Goal: Information Seeking & Learning: Learn about a topic

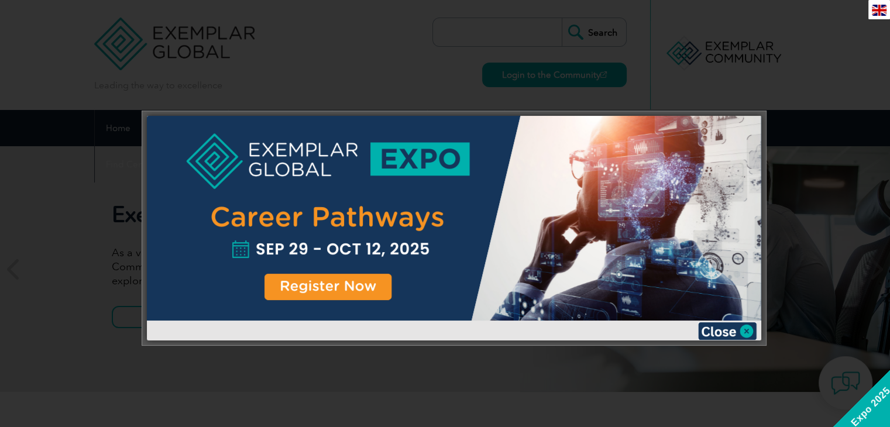
click at [809, 128] on div at bounding box center [445, 213] width 890 height 427
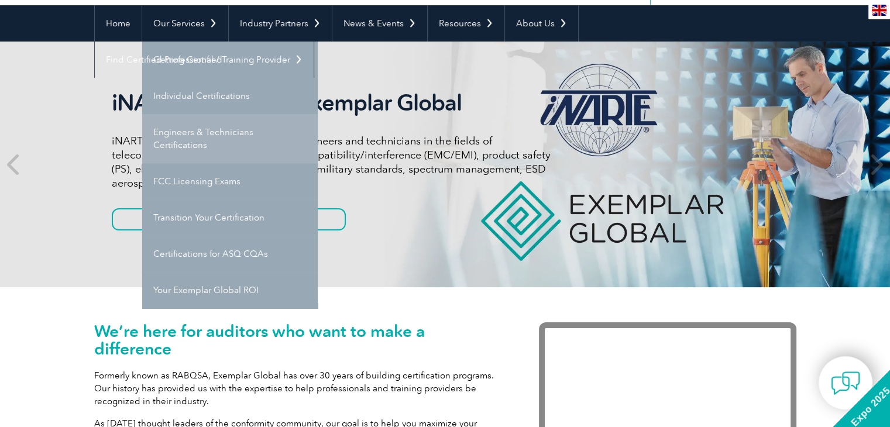
scroll to position [105, 0]
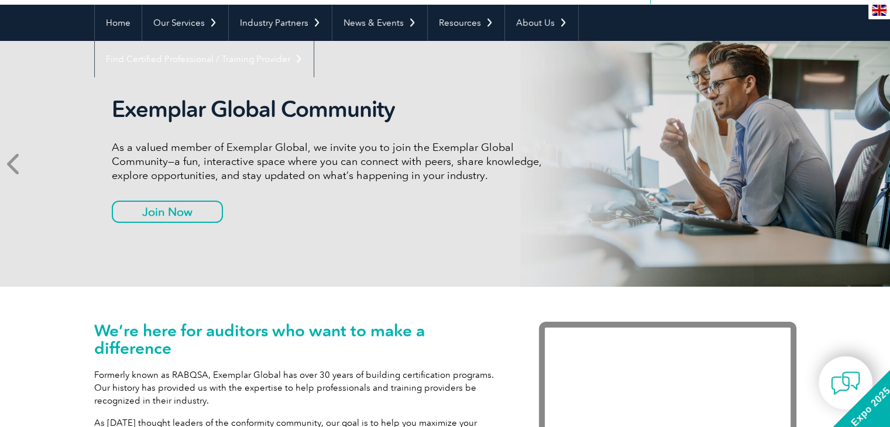
click at [19, 164] on icon at bounding box center [14, 164] width 15 height 0
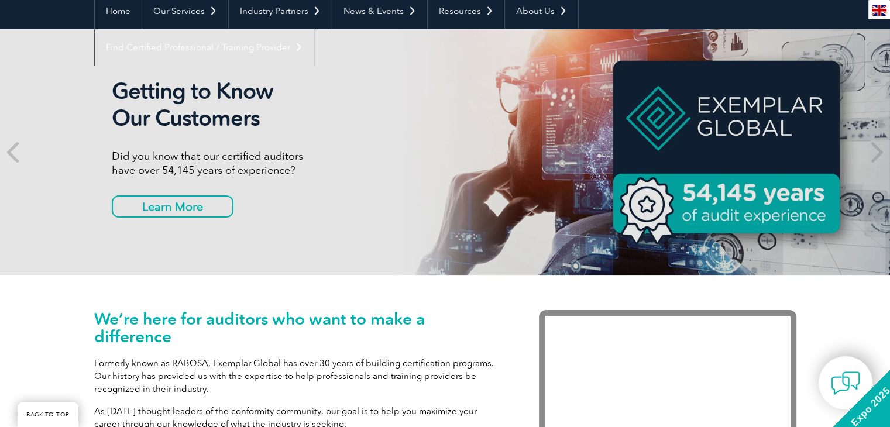
scroll to position [118, 0]
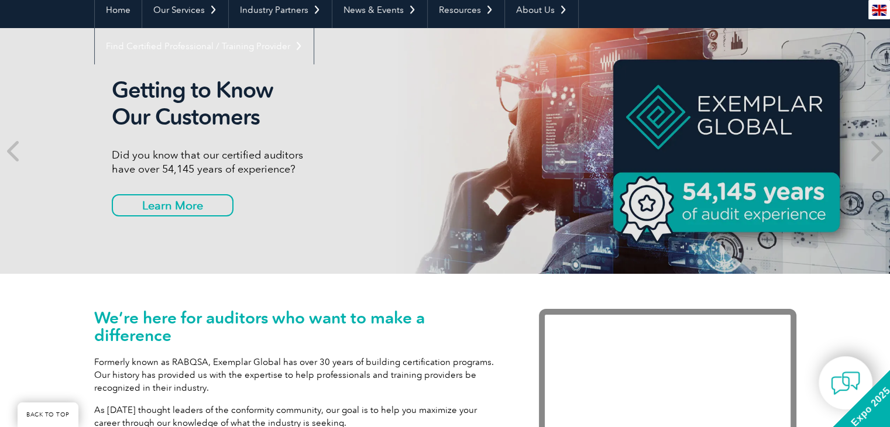
click at [693, 191] on div "Getting to Know Our Customers Did you know that our certified auditors have ove…" at bounding box center [445, 151] width 702 height 246
click at [646, 208] on div "Getting to Know Our Customers Did you know that our certified auditors have ove…" at bounding box center [445, 151] width 702 height 246
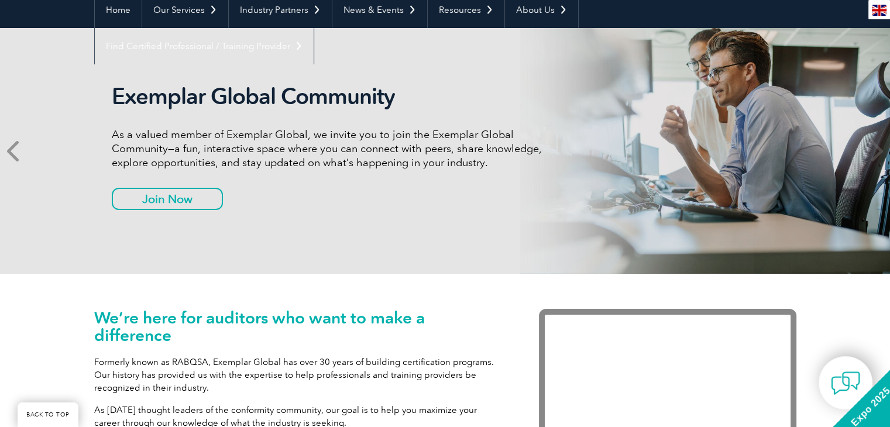
click at [17, 151] on icon at bounding box center [14, 151] width 15 height 0
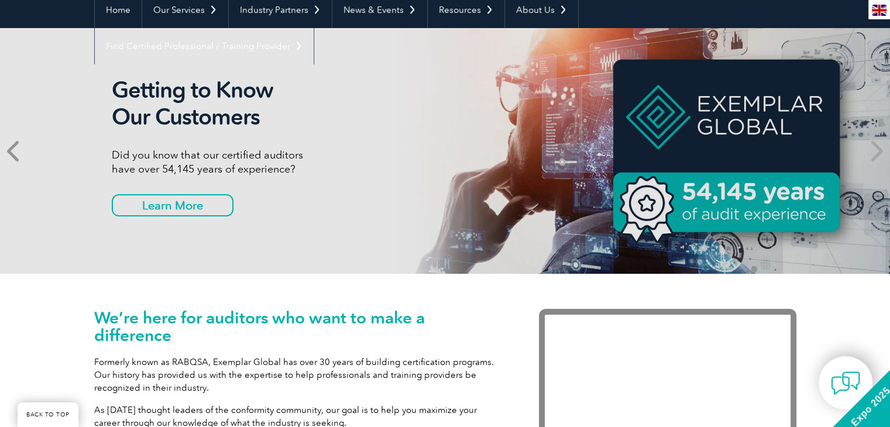
click at [9, 151] on icon at bounding box center [14, 151] width 15 height 0
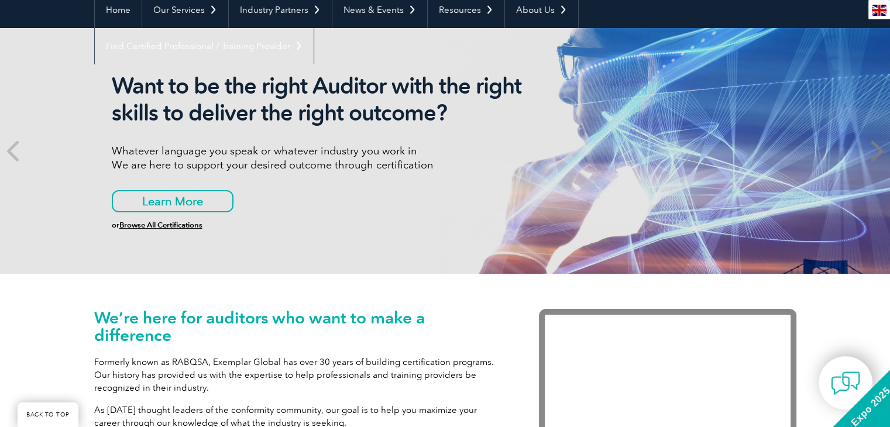
click at [876, 151] on icon at bounding box center [875, 151] width 15 height 0
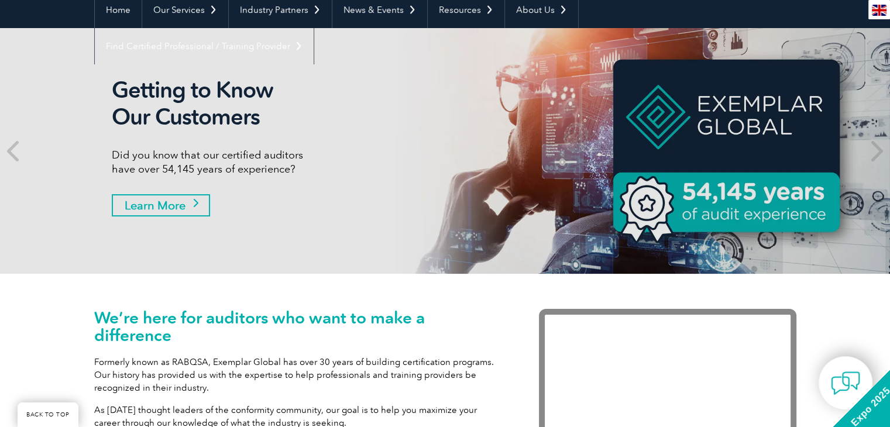
click at [183, 204] on link "Learn More" at bounding box center [161, 205] width 98 height 22
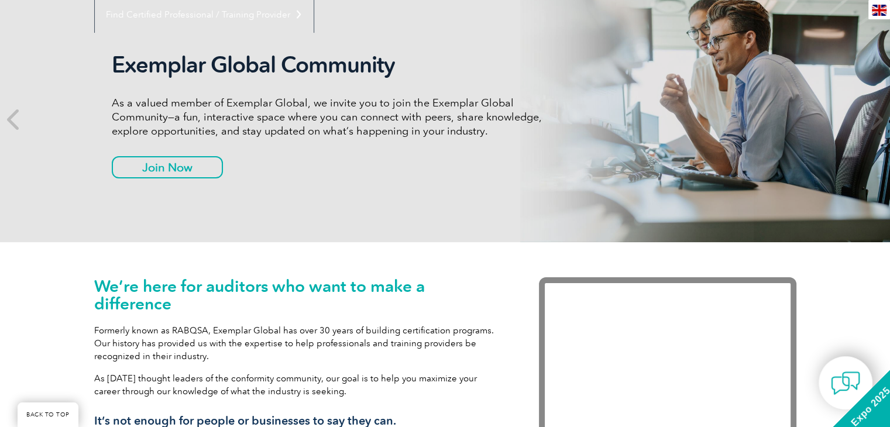
scroll to position [156, 0]
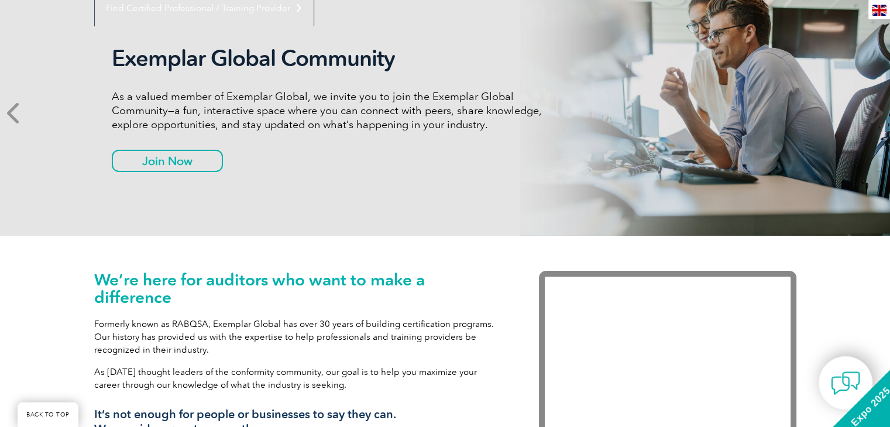
click at [15, 113] on icon at bounding box center [14, 113] width 15 height 0
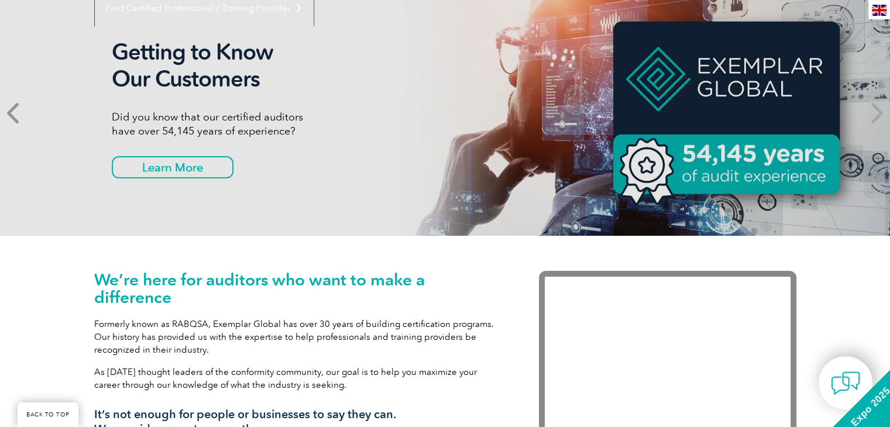
click at [19, 99] on span at bounding box center [14, 113] width 29 height 246
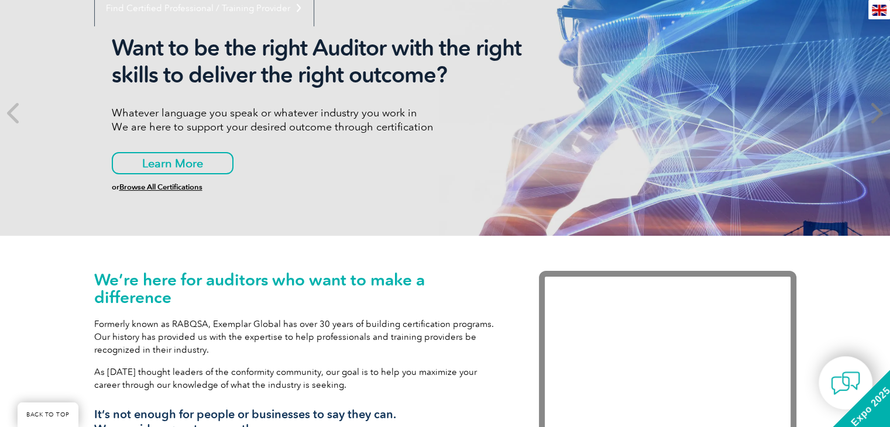
click at [862, 125] on span at bounding box center [875, 113] width 29 height 246
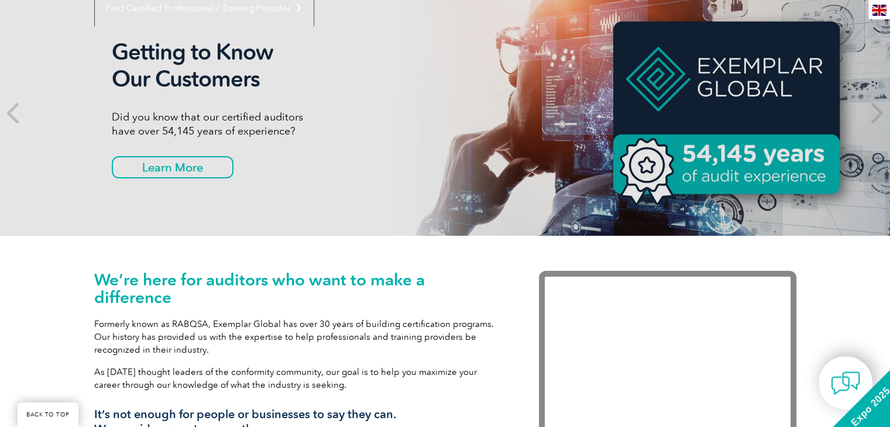
scroll to position [0, 0]
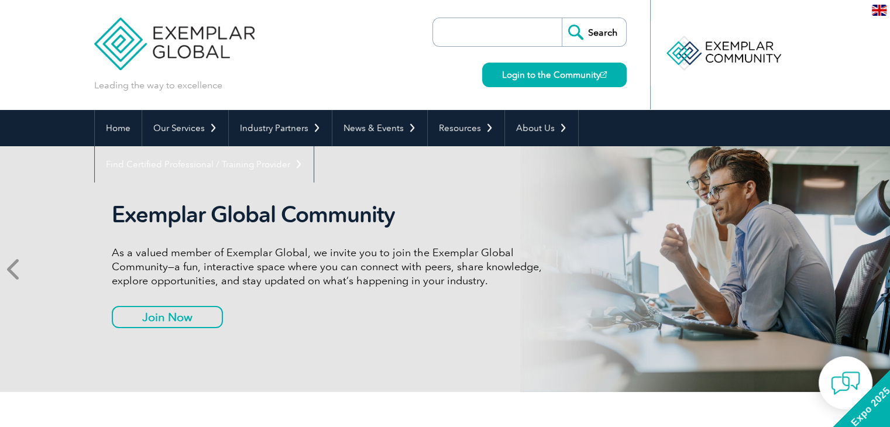
click at [8, 269] on icon at bounding box center [14, 269] width 15 height 0
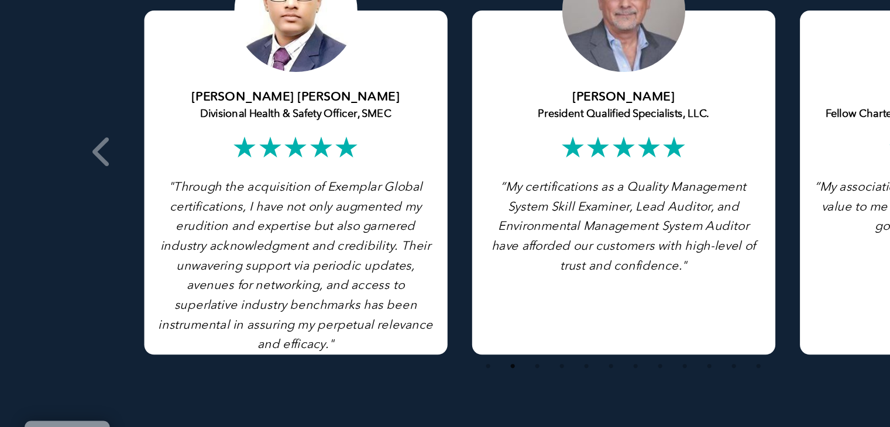
scroll to position [2281, 0]
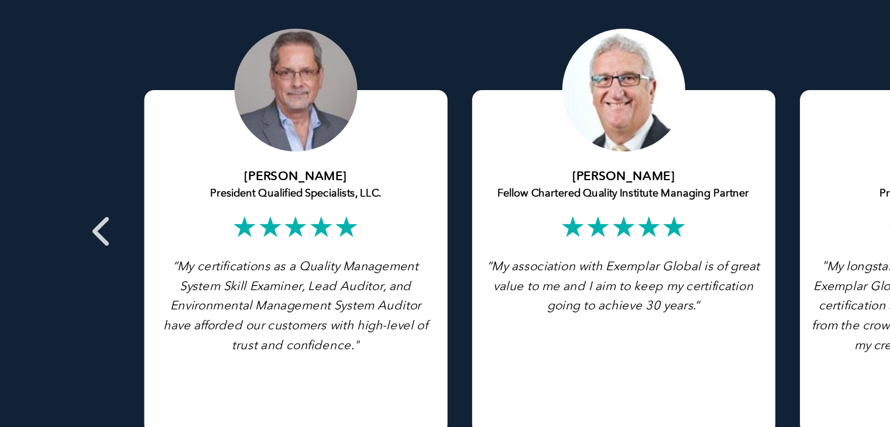
click at [74, 211] on icon at bounding box center [73, 211] width 15 height 0
click at [73, 211] on icon at bounding box center [73, 211] width 15 height 0
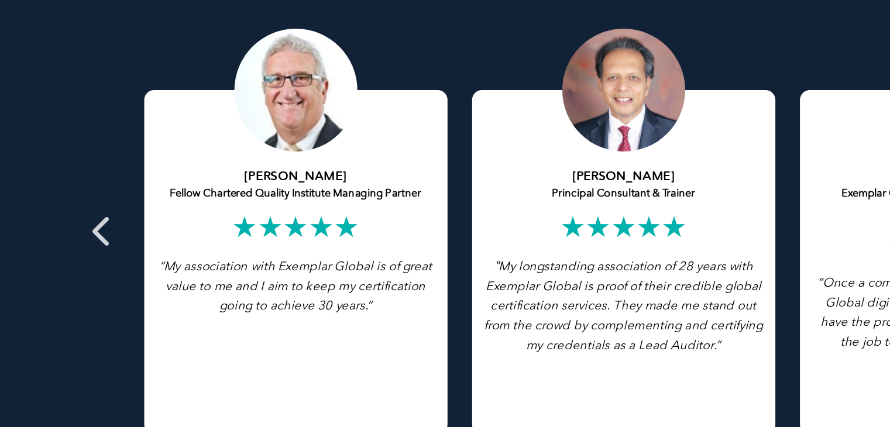
click at [68, 211] on icon at bounding box center [73, 211] width 15 height 0
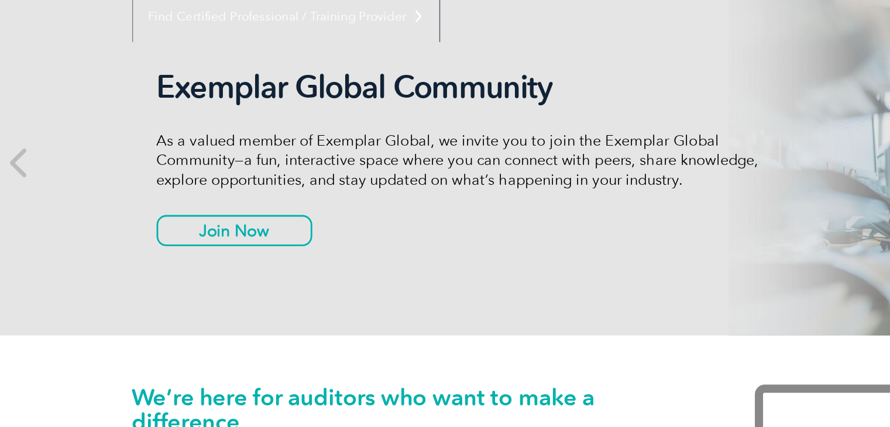
scroll to position [31, 0]
click at [183, 282] on link "Join Now" at bounding box center [156, 286] width 88 height 22
